Goal: Information Seeking & Learning: Find specific fact

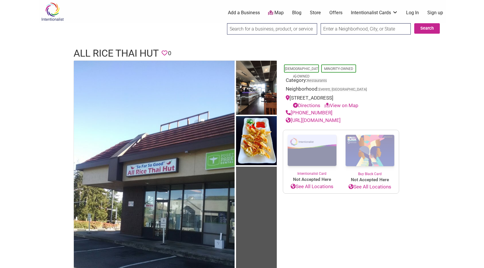
click at [320, 120] on link "[URL][DOMAIN_NAME]" at bounding box center [313, 120] width 55 height 6
click at [311, 69] on link "[DEMOGRAPHIC_DATA]-Owned" at bounding box center [301, 73] width 33 height 12
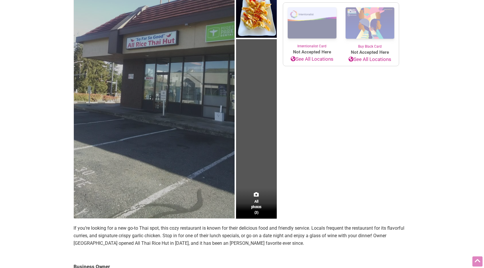
scroll to position [262, 0]
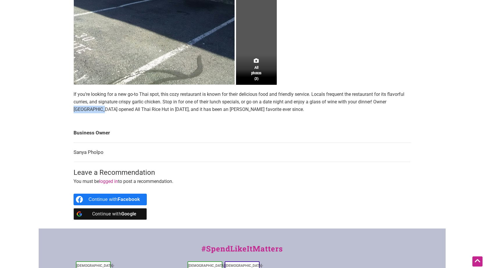
drag, startPoint x: 389, startPoint y: 103, endPoint x: 87, endPoint y: 109, distance: 301.7
click at [88, 109] on p "If you’re looking for a new go-to Thai spot, this cozy restaurant is known for …" at bounding box center [242, 102] width 337 height 22
copy p "Sanya Pholpo"
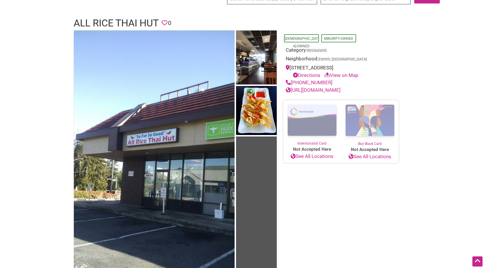
scroll to position [29, 0]
